Goal: Book appointment/travel/reservation

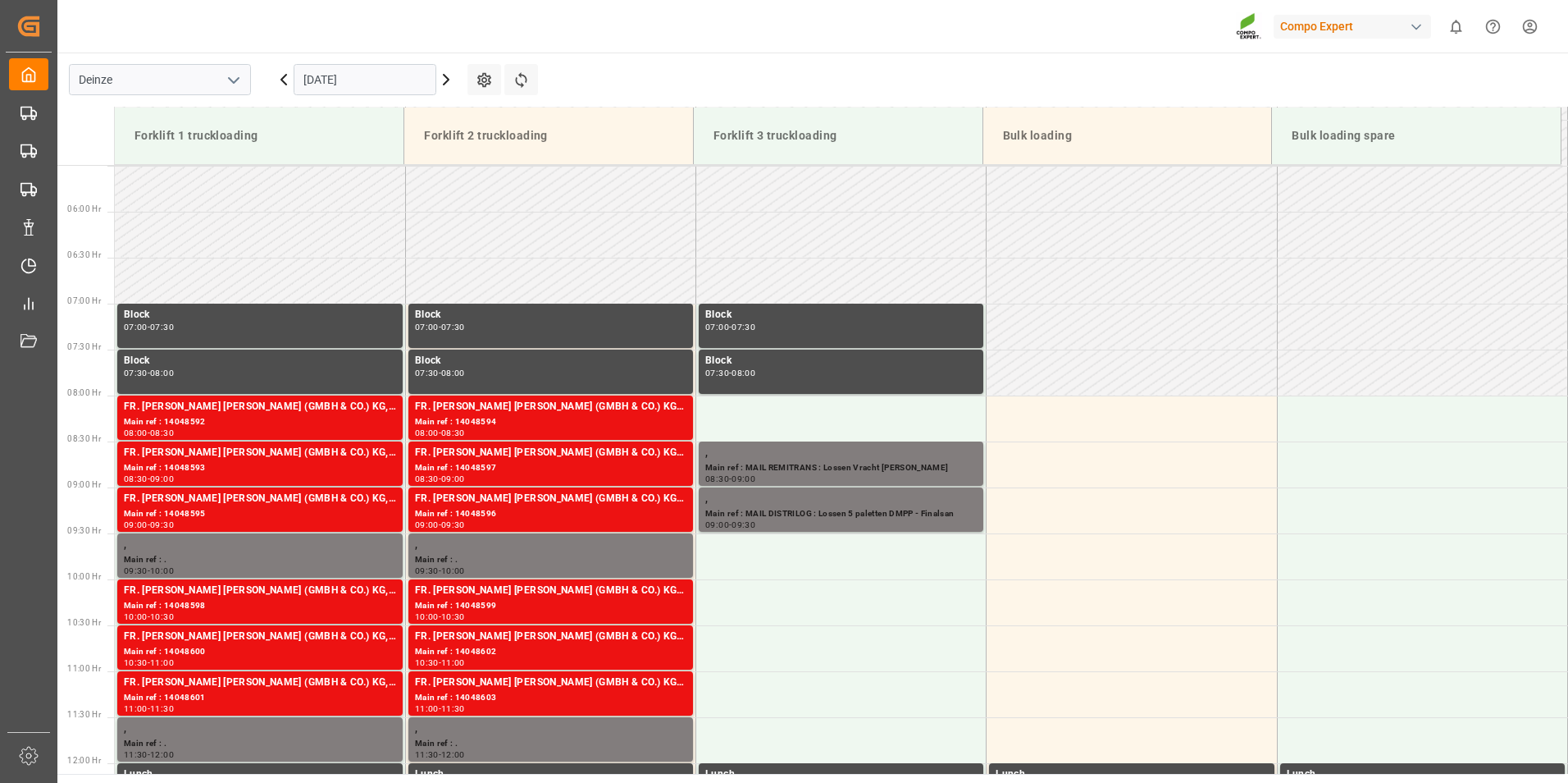
scroll to position [541, 0]
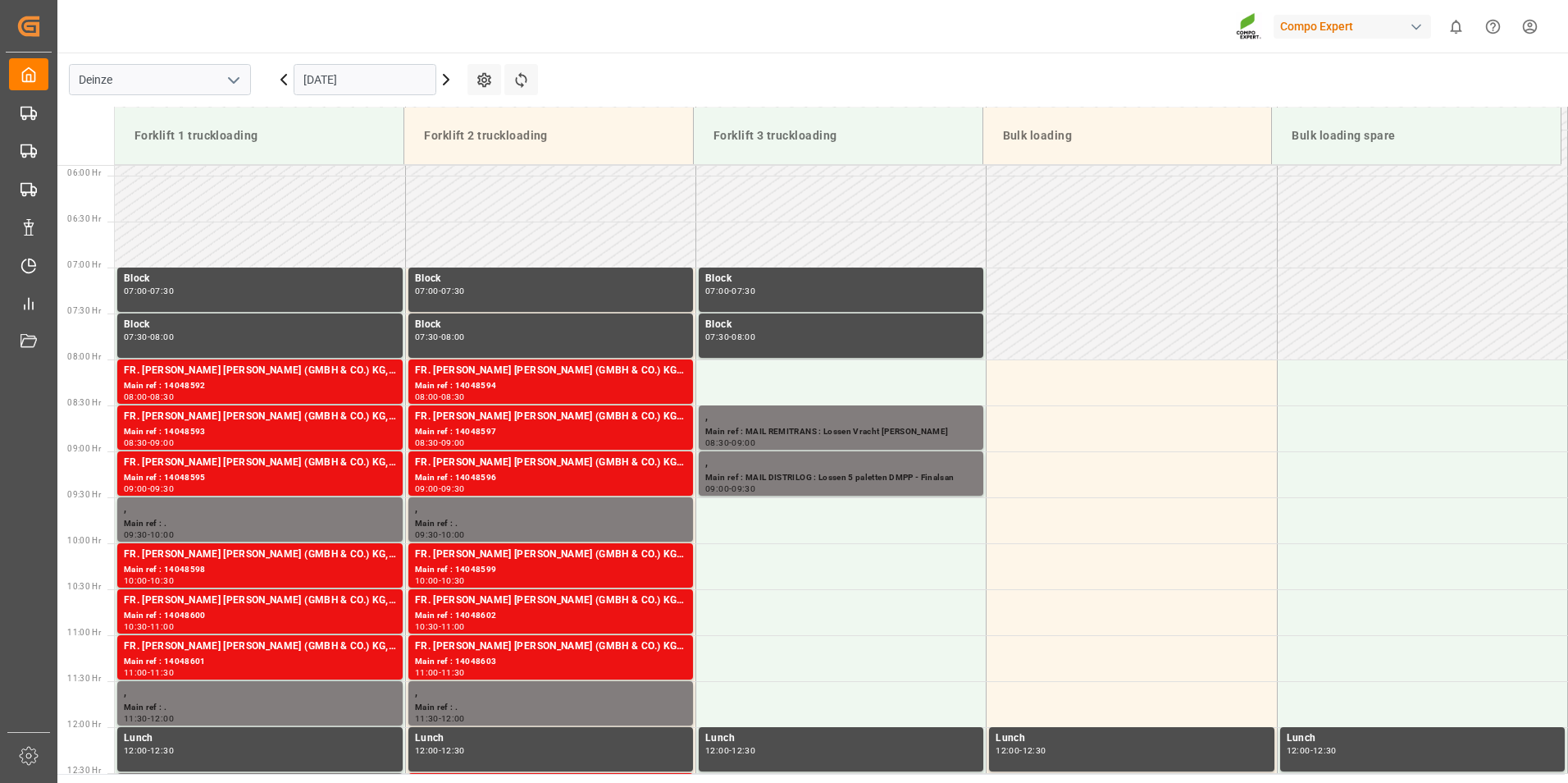
click at [394, 81] on input "[DATE]" at bounding box center [365, 80] width 143 height 32
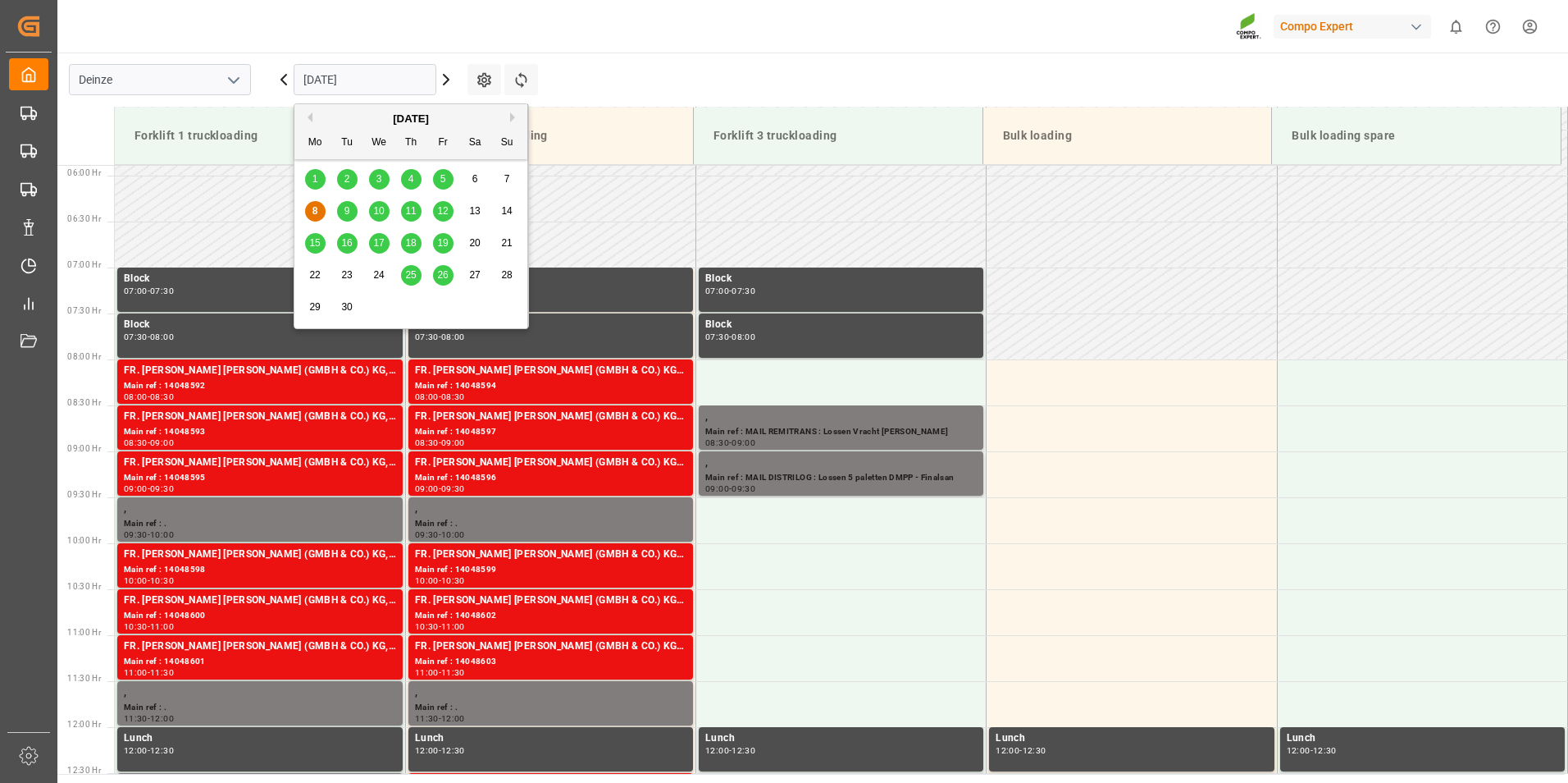
click at [380, 217] on span "10" at bounding box center [377, 211] width 10 height 11
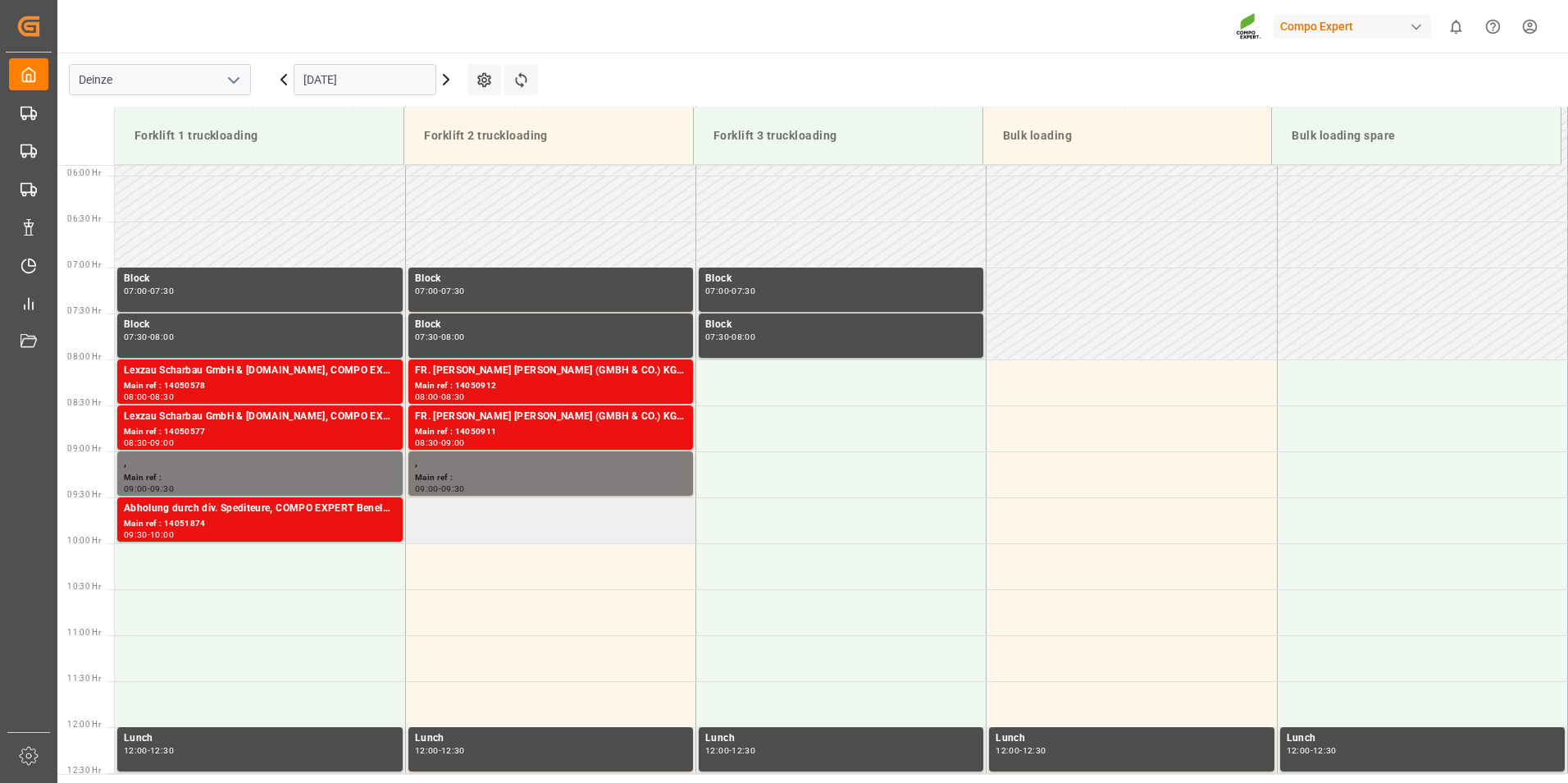
click at [440, 513] on td at bounding box center [550, 520] width 290 height 46
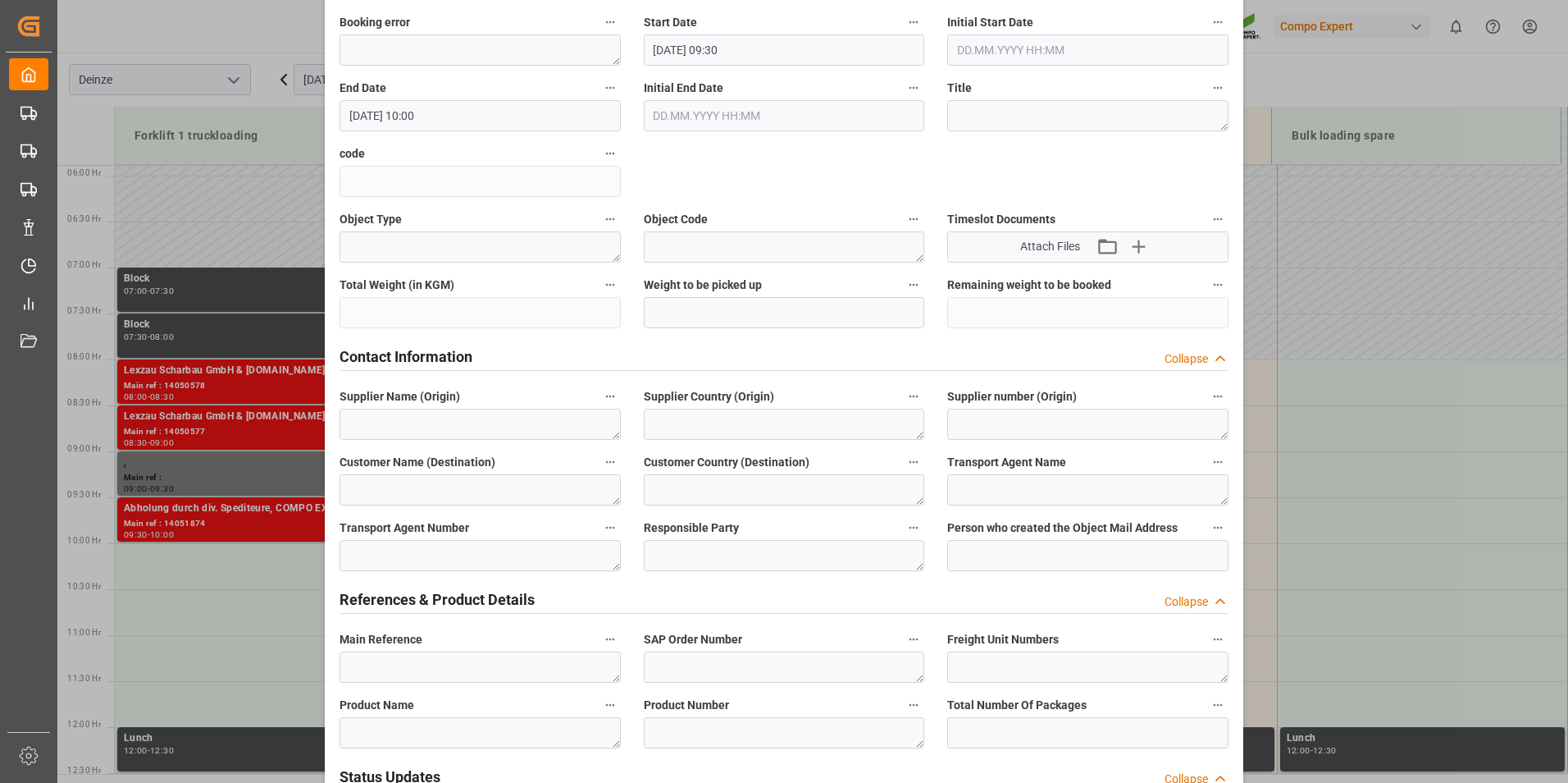
scroll to position [348, 0]
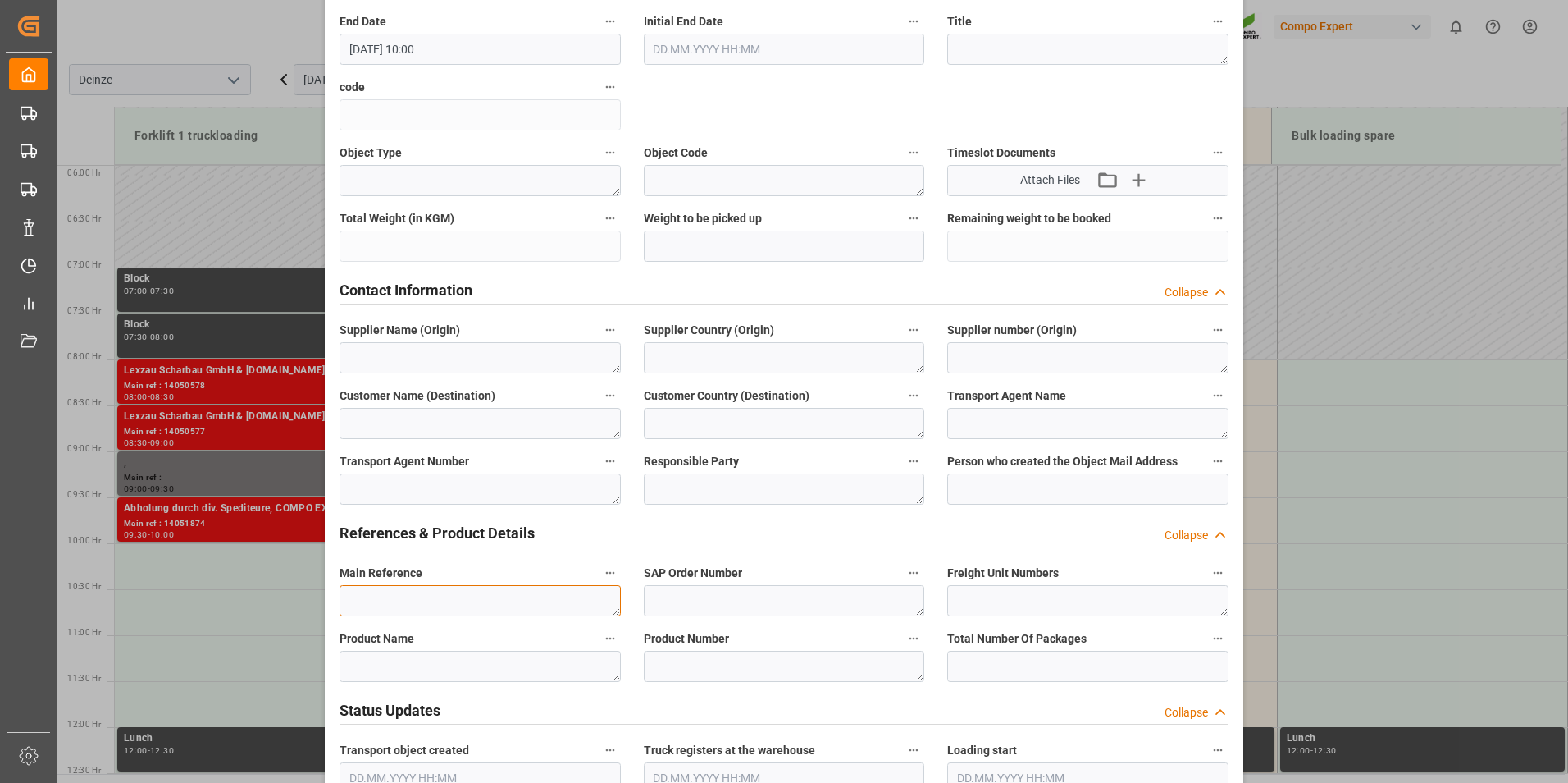
click at [394, 598] on textarea at bounding box center [479, 601] width 281 height 32
type textarea "m"
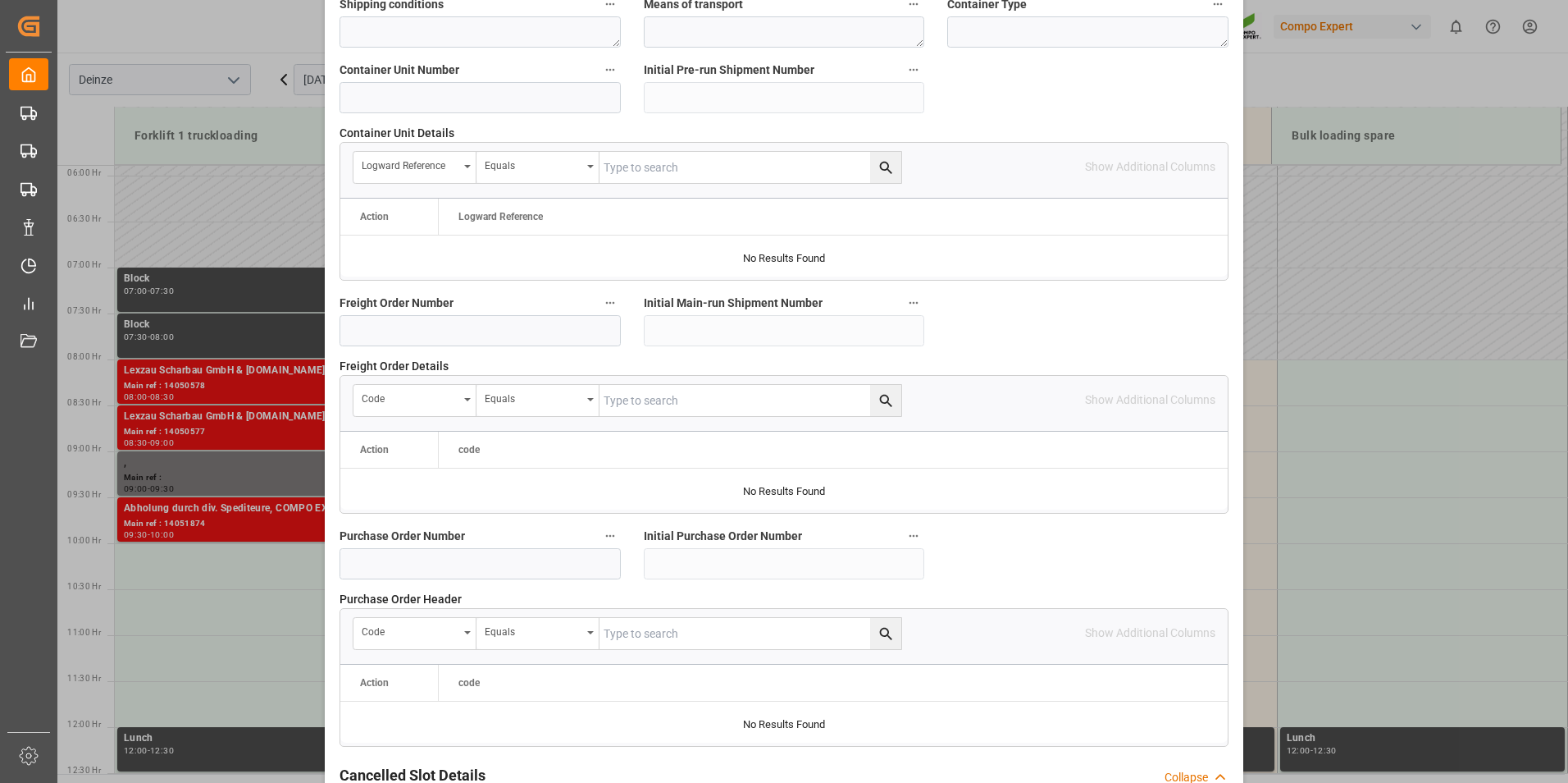
scroll to position [1495, 0]
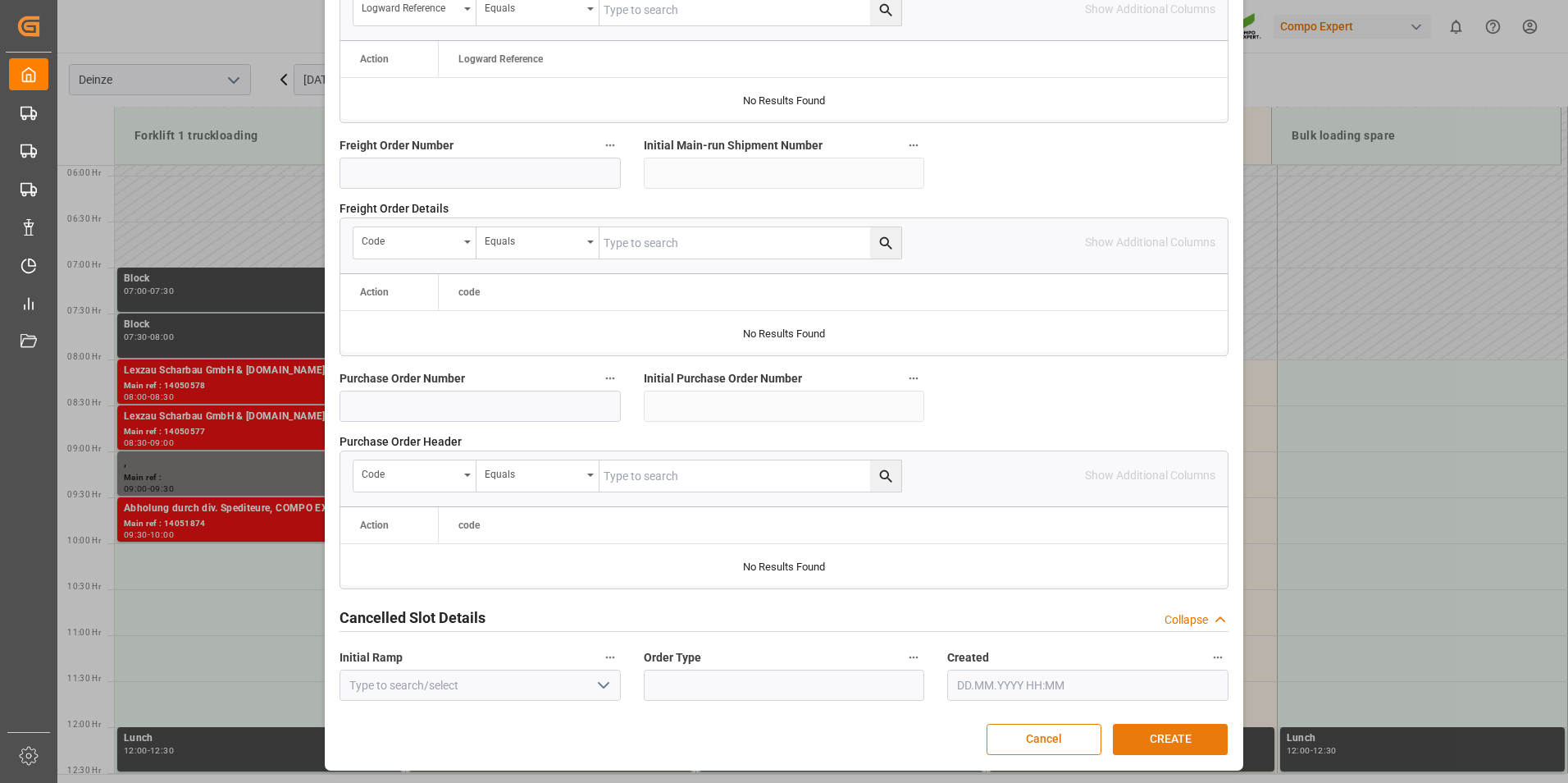
type textarea "MAIL GONDRAND : Lossen Ordern° 5745268"
click at [1183, 733] on button "CREATE" at bounding box center [1170, 739] width 115 height 32
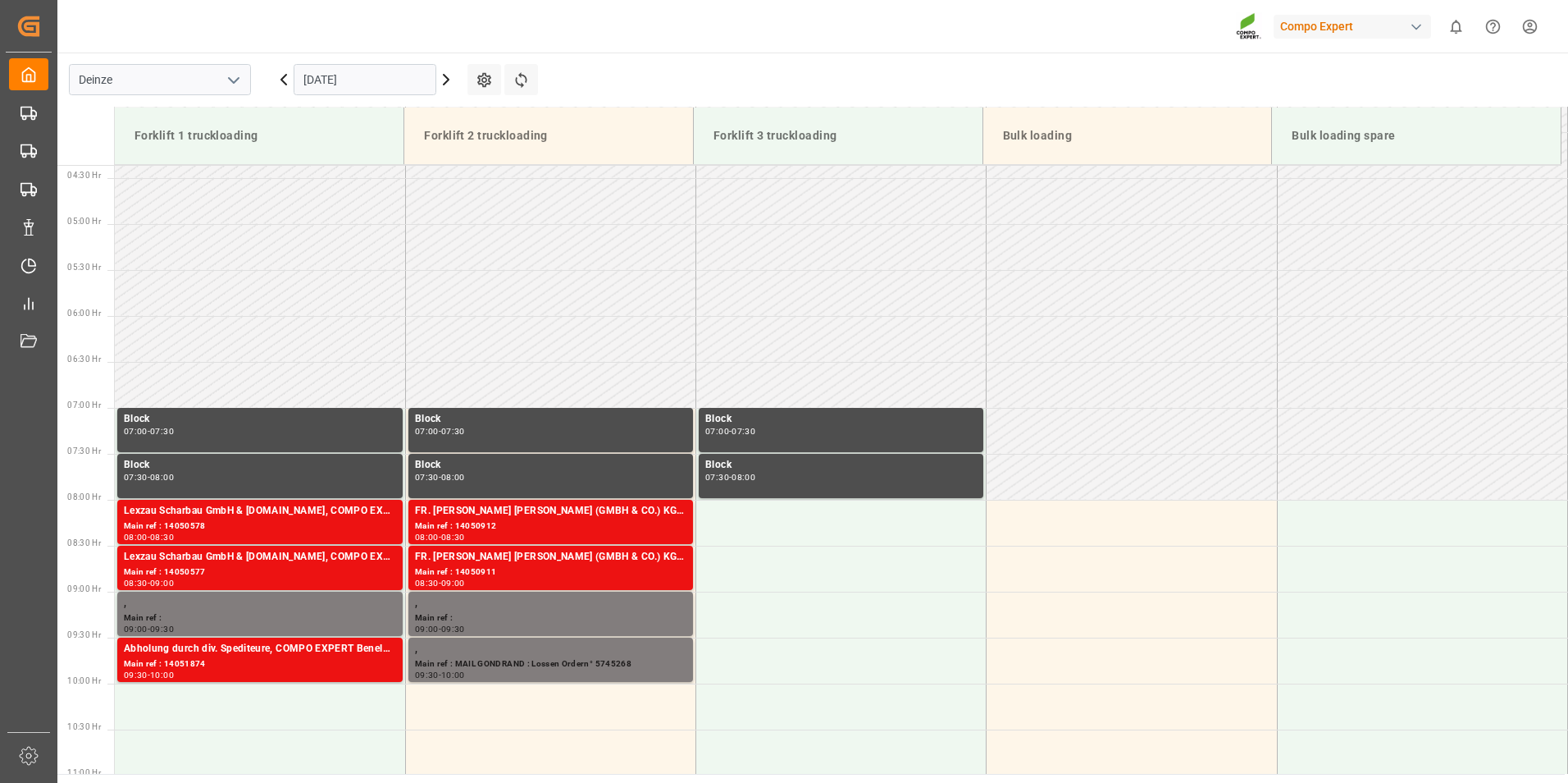
scroll to position [395, 0]
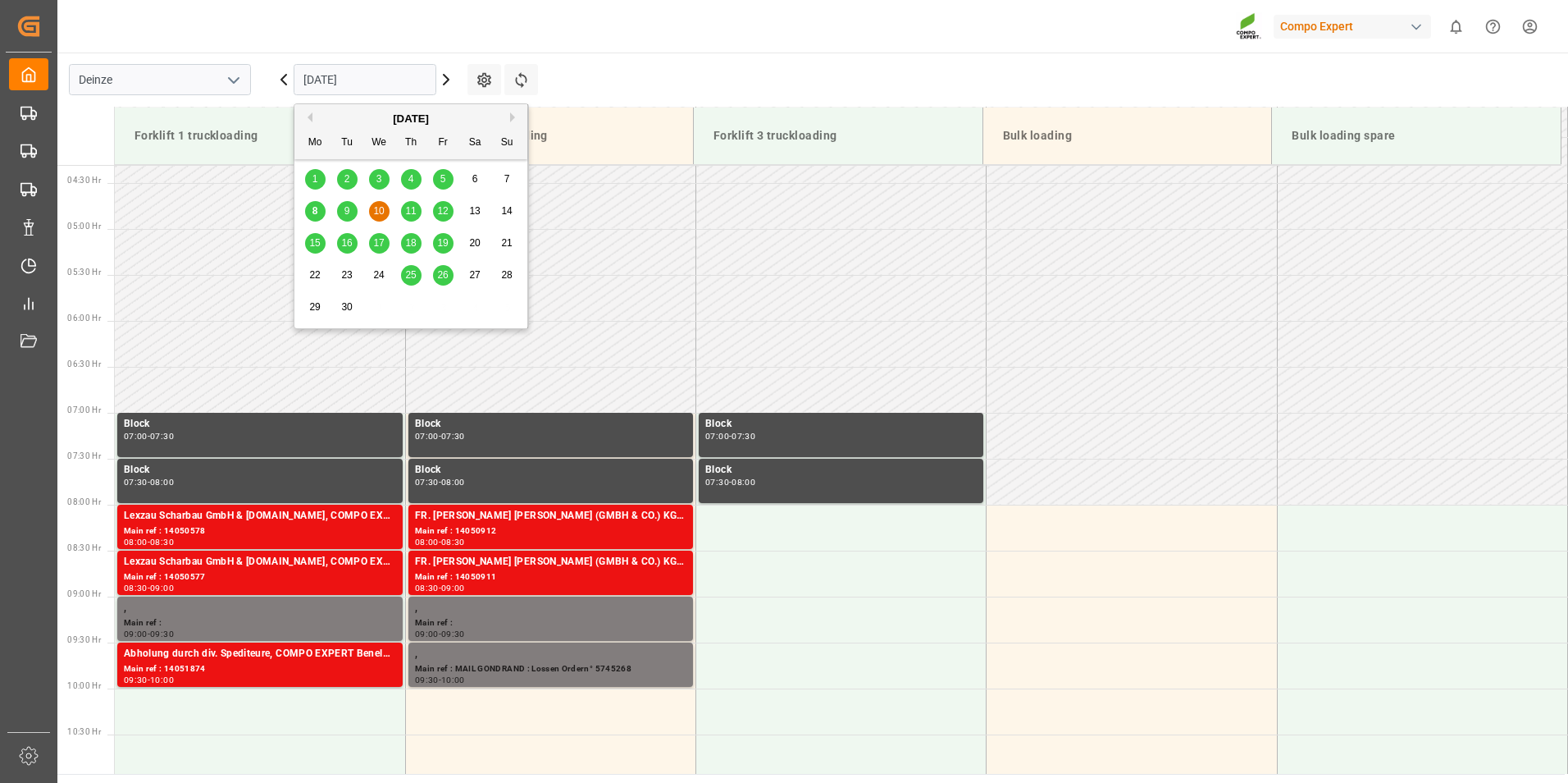
click at [390, 84] on input "[DATE]" at bounding box center [365, 80] width 143 height 32
click at [315, 213] on span "8" at bounding box center [315, 211] width 6 height 11
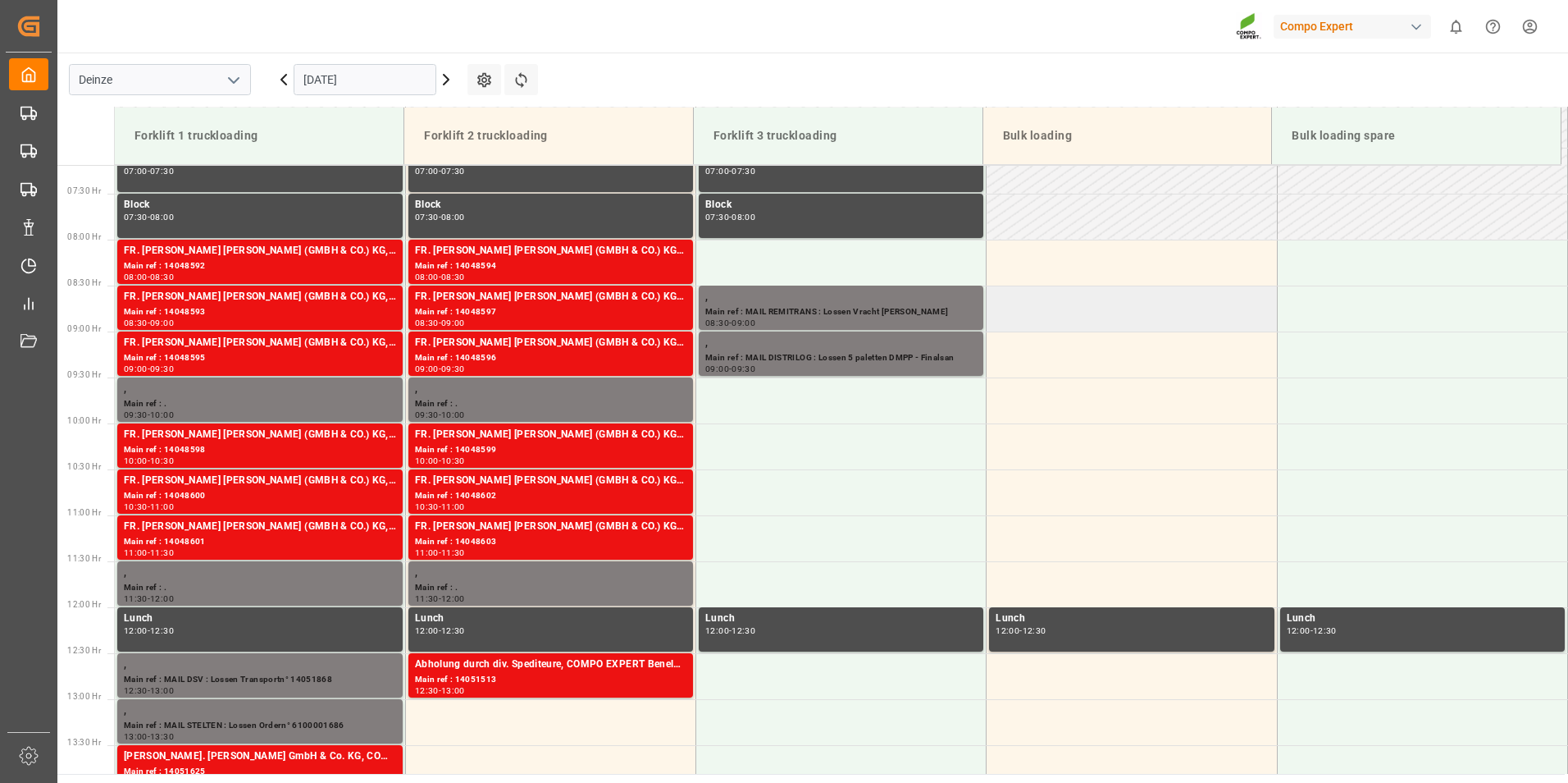
scroll to position [633, 0]
